Goal: Task Accomplishment & Management: Use online tool/utility

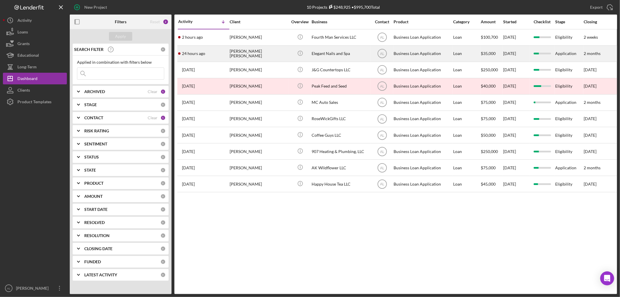
click at [214, 51] on div "24 hours ago [PERSON_NAME] [PERSON_NAME]" at bounding box center [203, 53] width 51 height 15
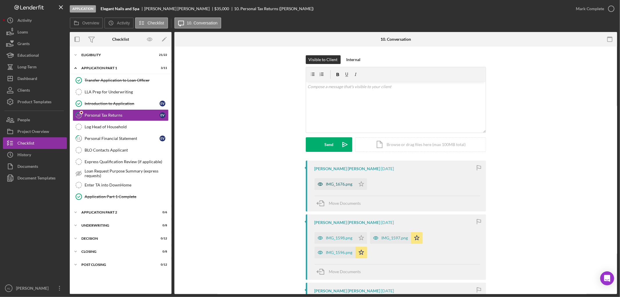
click at [342, 186] on div "IMG_1676.png" at bounding box center [339, 184] width 26 height 5
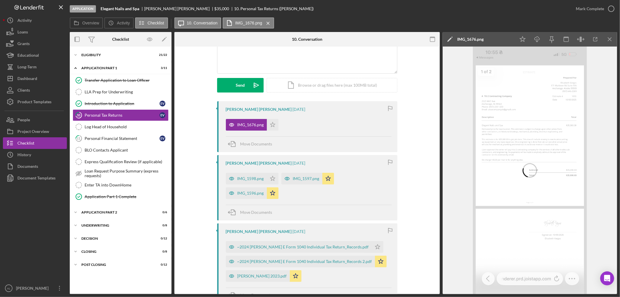
scroll to position [59, 0]
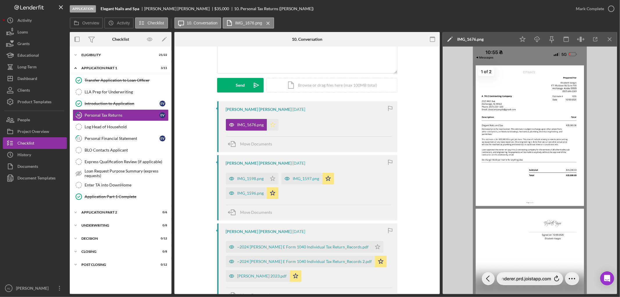
click at [271, 124] on icon "Icon/Star" at bounding box center [273, 125] width 12 height 12
click at [251, 179] on div "IMG_1598.png" at bounding box center [251, 178] width 26 height 5
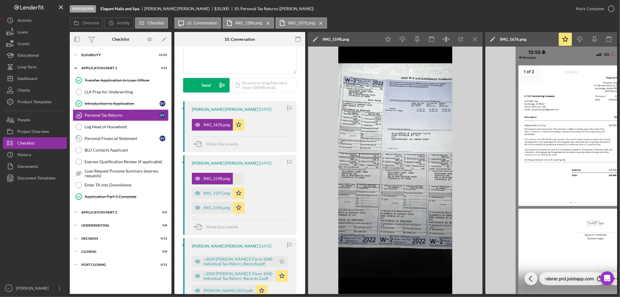
click at [237, 182] on icon "Icon/Star" at bounding box center [239, 179] width 12 height 12
click at [36, 77] on div "Dashboard" at bounding box center [27, 79] width 20 height 13
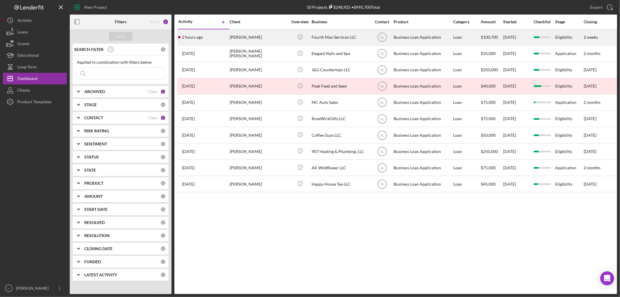
click at [251, 35] on div "[PERSON_NAME]" at bounding box center [259, 37] width 58 height 15
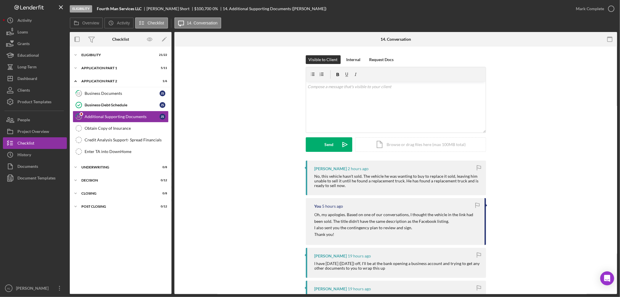
click at [268, 130] on div "Visible to Client Internal Request Docs v Color teal Color pink Remove color Ad…" at bounding box center [395, 107] width 425 height 105
click at [380, 92] on div "v Color teal Color pink Remove color Add row above Add row below Add column bef…" at bounding box center [396, 107] width 180 height 51
click at [318, 143] on button "Send Icon/icon-invite-send" at bounding box center [329, 144] width 47 height 15
